Goal: Navigation & Orientation: Find specific page/section

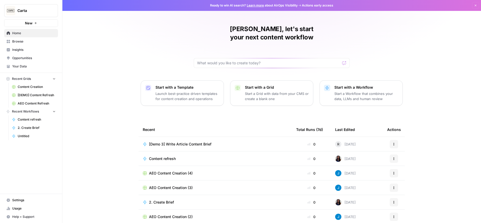
scroll to position [16, 0]
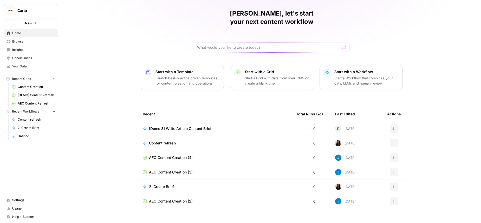
click at [22, 65] on span "Your Data" at bounding box center [33, 66] width 43 height 5
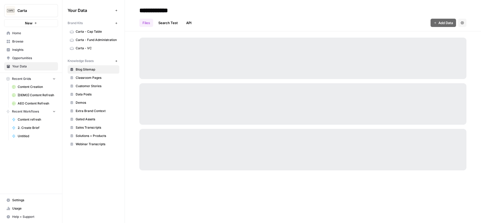
click at [27, 57] on span "Opportunities" at bounding box center [33, 58] width 43 height 5
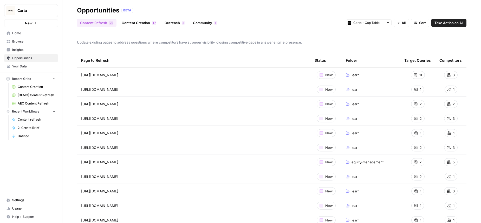
click at [21, 64] on link "Your Data" at bounding box center [31, 66] width 54 height 8
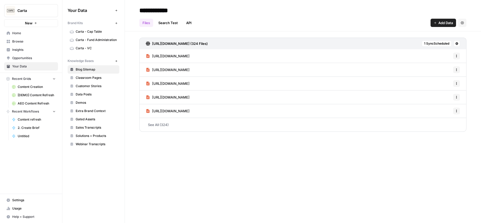
click at [25, 58] on span "Opportunities" at bounding box center [33, 58] width 43 height 5
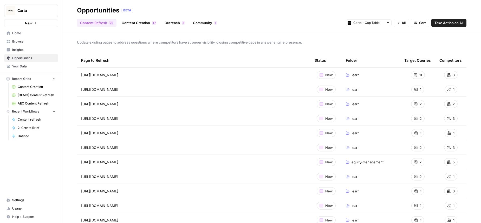
click at [19, 41] on span "Browse" at bounding box center [33, 41] width 43 height 5
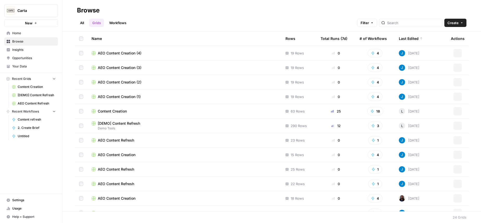
click at [25, 58] on span "Opportunities" at bounding box center [33, 58] width 43 height 5
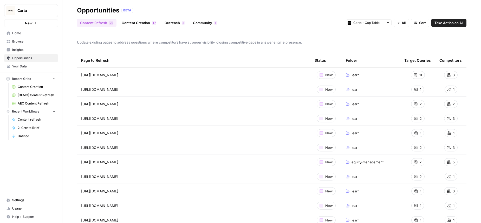
click at [22, 42] on span "Browse" at bounding box center [33, 41] width 43 height 5
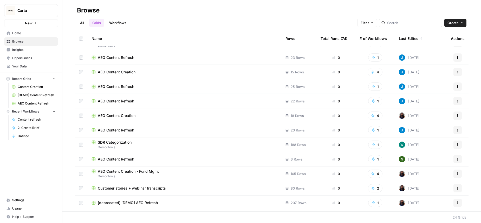
scroll to position [81, 0]
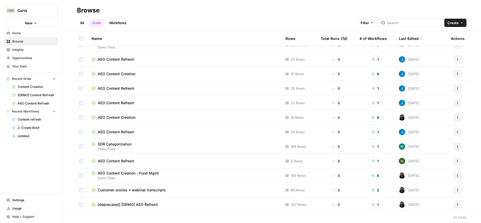
click at [117, 116] on span "AEO Content Creation" at bounding box center [117, 117] width 38 height 5
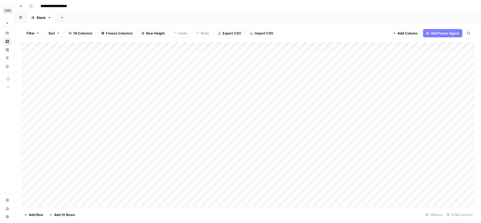
click at [20, 8] on button "Go back" at bounding box center [21, 6] width 7 height 7
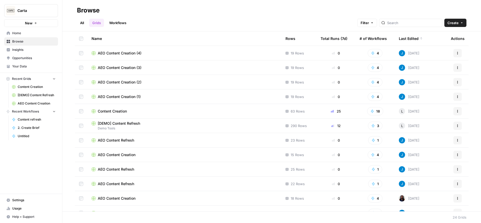
click at [139, 95] on span "AEO Content Creation (1)" at bounding box center [119, 96] width 43 height 5
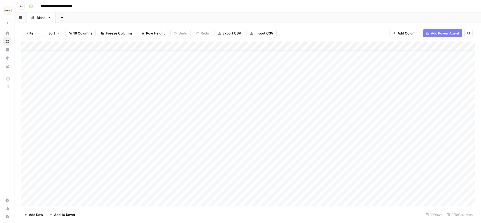
scroll to position [20, 0]
click at [21, 7] on icon "button" at bounding box center [21, 6] width 3 height 3
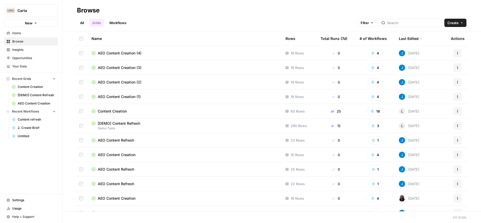
click at [126, 83] on span "AEO Content Creation (2)" at bounding box center [120, 82] width 44 height 5
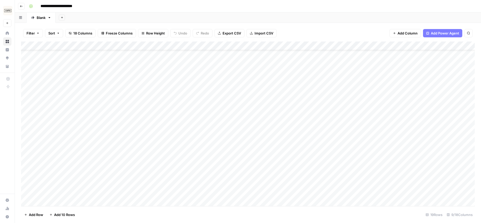
scroll to position [20, 0]
click at [22, 6] on icon "button" at bounding box center [21, 6] width 3 height 3
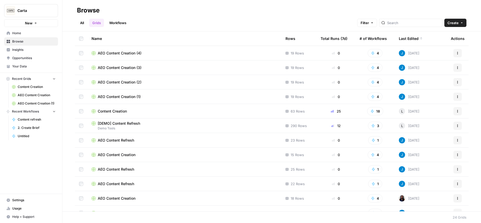
click at [128, 72] on td "AEO Content Creation (3)" at bounding box center [184, 68] width 194 height 14
click at [128, 68] on span "AEO Content Creation (3)" at bounding box center [120, 67] width 44 height 5
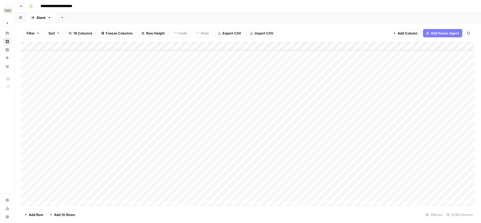
scroll to position [20, 0]
click at [21, 7] on icon "button" at bounding box center [21, 6] width 3 height 3
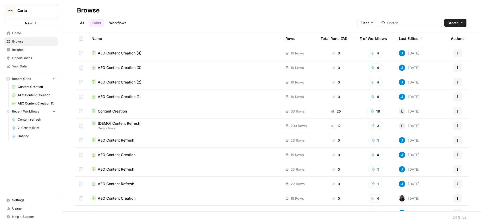
click at [131, 54] on span "AEO Content Creation (4)" at bounding box center [120, 53] width 44 height 5
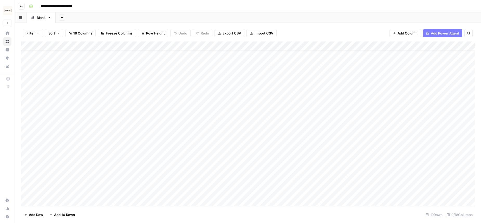
scroll to position [20, 0]
click at [23, 5] on button "Go back" at bounding box center [21, 6] width 7 height 7
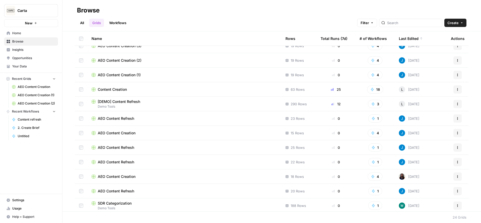
scroll to position [28, 0]
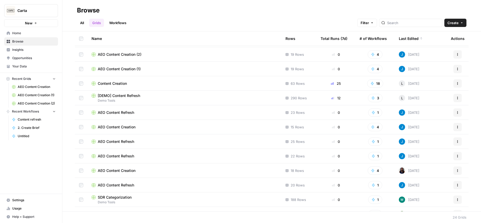
click at [117, 171] on span "AEO Content Creation" at bounding box center [117, 170] width 38 height 5
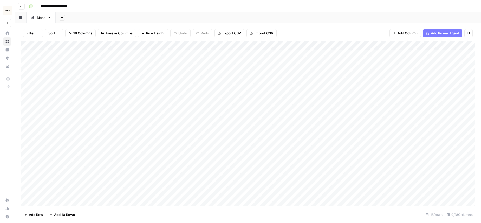
click at [22, 4] on button "Go back" at bounding box center [21, 6] width 7 height 7
